Goal: Transaction & Acquisition: Register for event/course

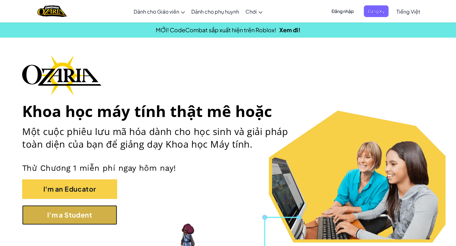
click at [105, 210] on button "I'm a Student" at bounding box center [69, 216] width 95 height 20
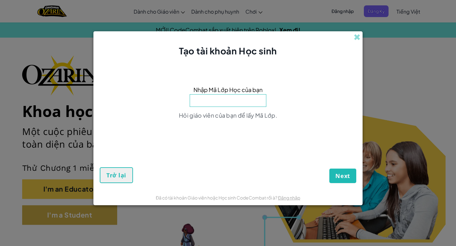
type input "ư"
type input "WordHappyZap"
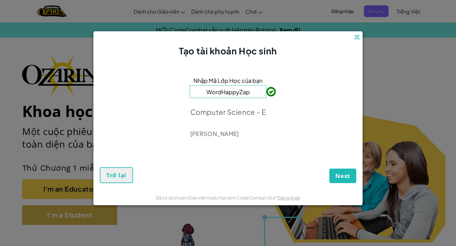
click button "Next" at bounding box center [342, 176] width 27 height 15
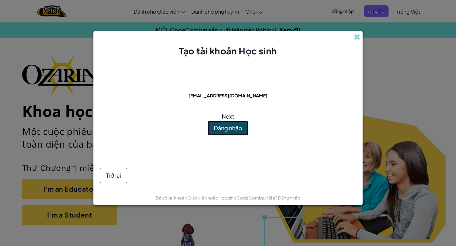
click at [237, 127] on span "Đăng nhập" at bounding box center [228, 127] width 29 height 7
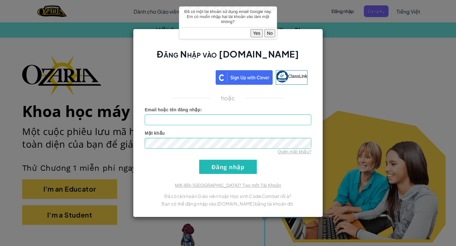
click at [254, 33] on button "Yes" at bounding box center [257, 33] width 12 height 8
